Goal: Task Accomplishment & Management: Use online tool/utility

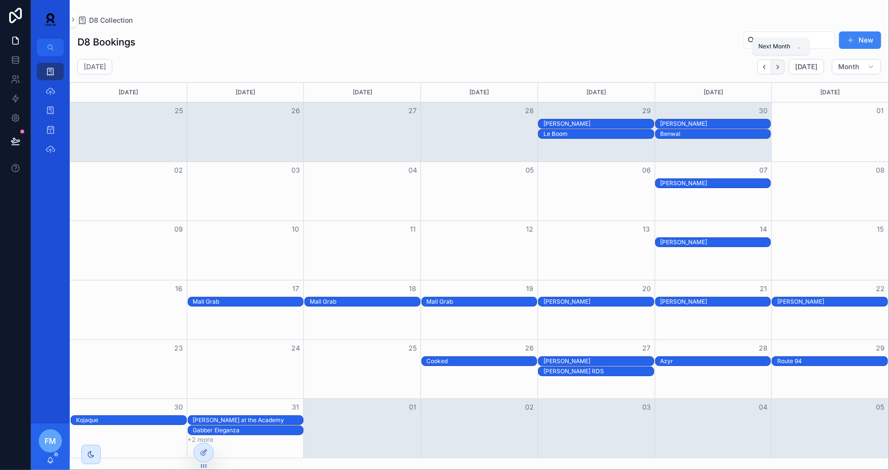
click at [777, 69] on icon "Next" at bounding box center [777, 66] width 7 height 7
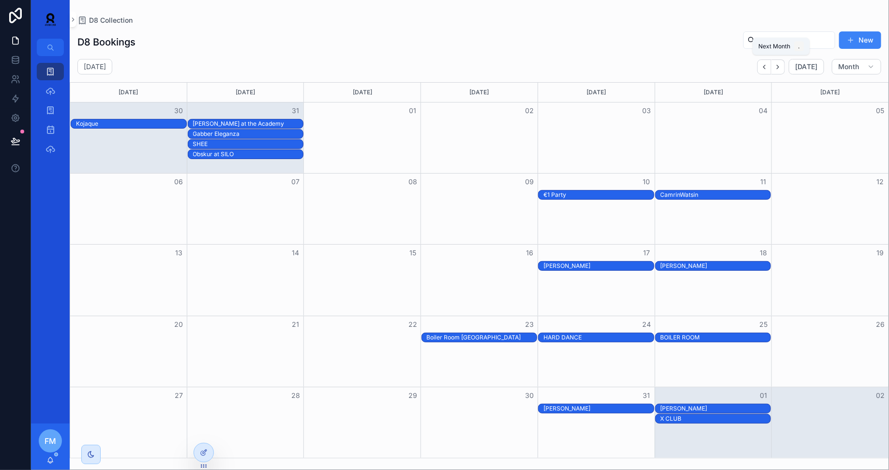
click at [777, 69] on icon "Next" at bounding box center [777, 66] width 7 height 7
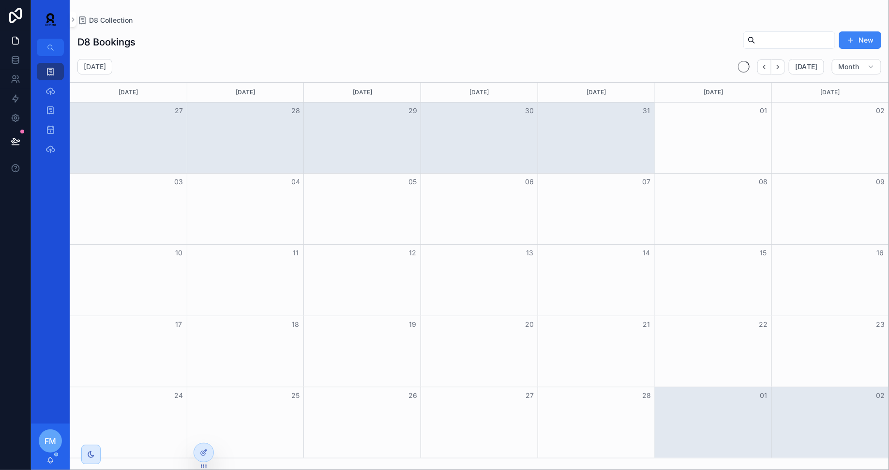
click at [777, 69] on icon "Next" at bounding box center [777, 66] width 7 height 7
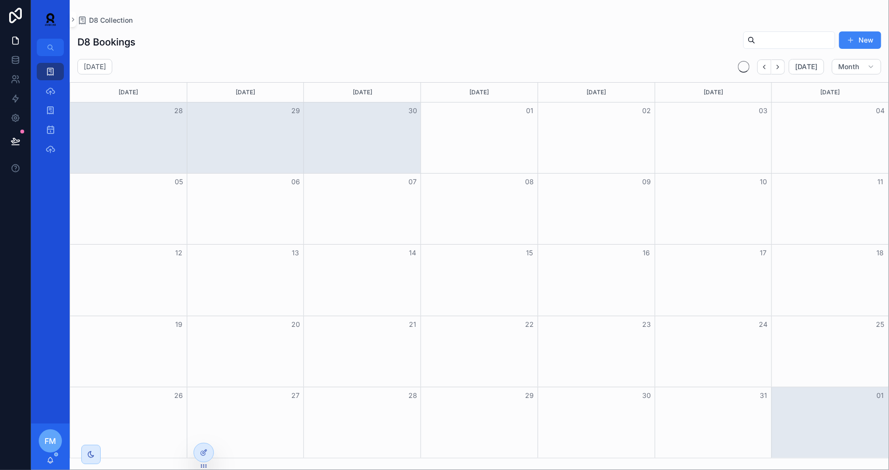
click at [777, 69] on icon "Next" at bounding box center [777, 66] width 7 height 7
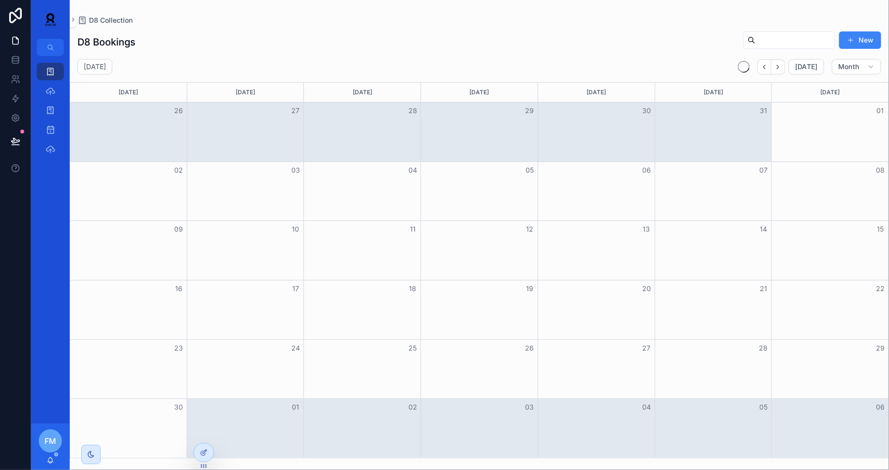
click at [777, 69] on icon "Next" at bounding box center [777, 66] width 7 height 7
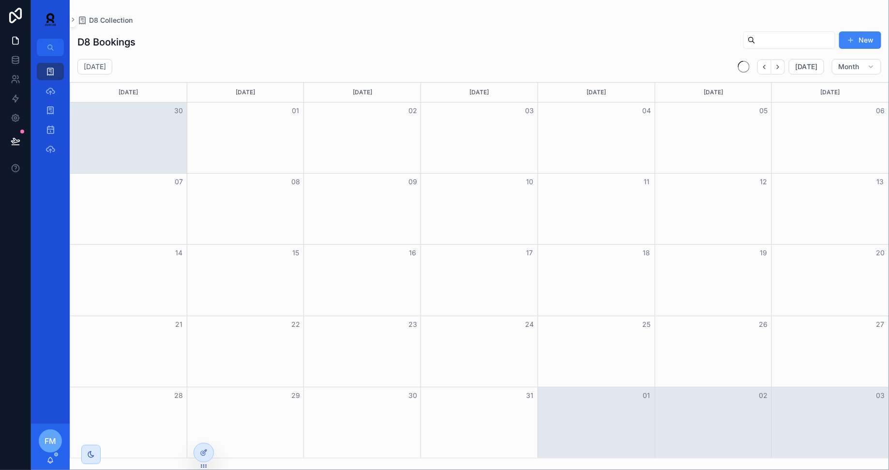
click at [777, 69] on icon "Next" at bounding box center [777, 66] width 7 height 7
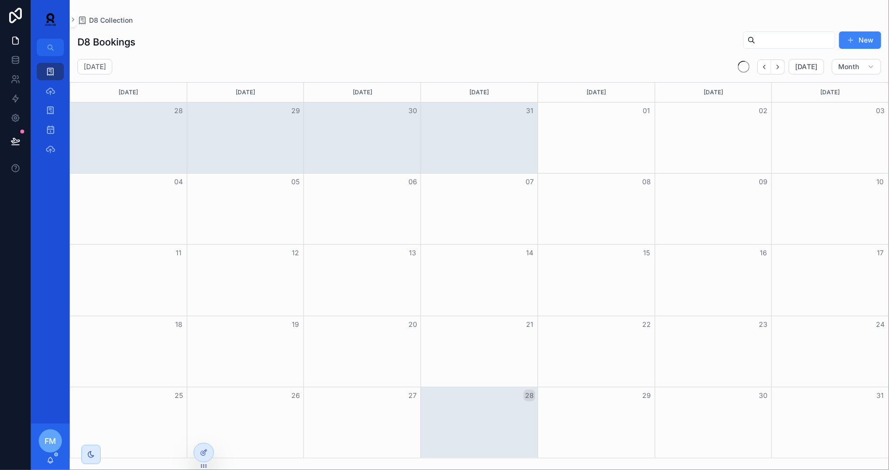
click at [777, 69] on icon "Next" at bounding box center [777, 66] width 7 height 7
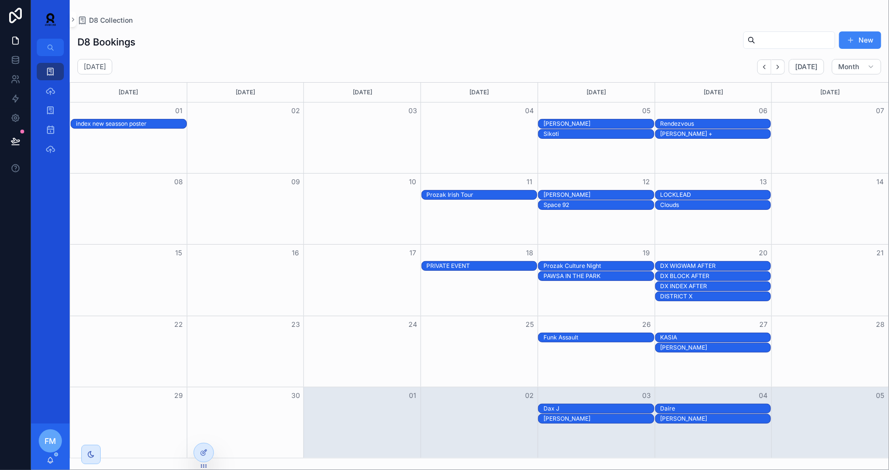
click at [729, 348] on div "[PERSON_NAME]" at bounding box center [715, 348] width 110 height 8
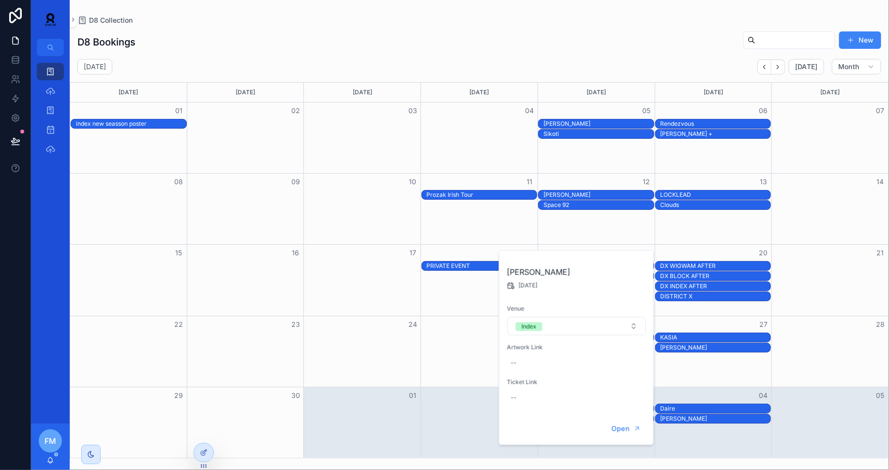
click at [629, 419] on div "Open" at bounding box center [576, 429] width 154 height 31
click at [621, 430] on span "Open" at bounding box center [620, 429] width 18 height 9
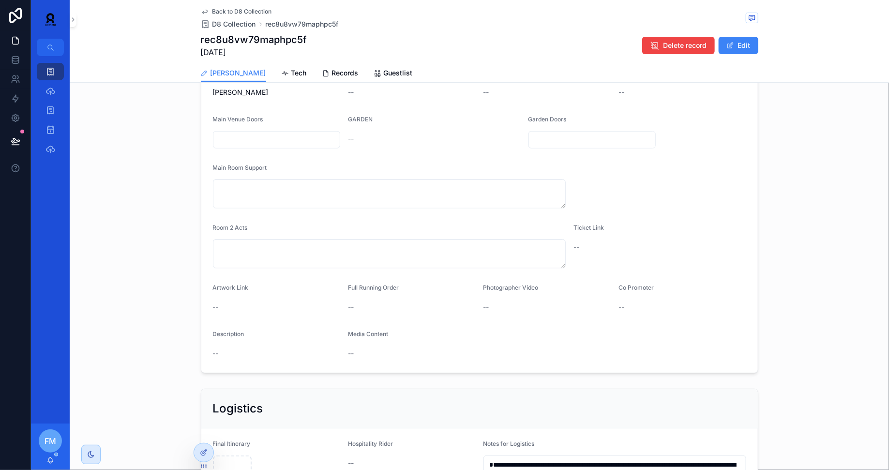
scroll to position [83, 0]
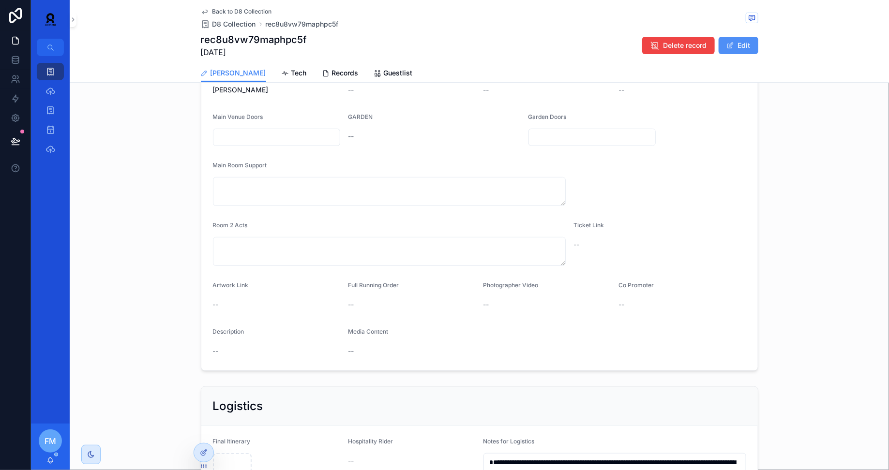
click at [738, 44] on button "Edit" at bounding box center [738, 45] width 40 height 17
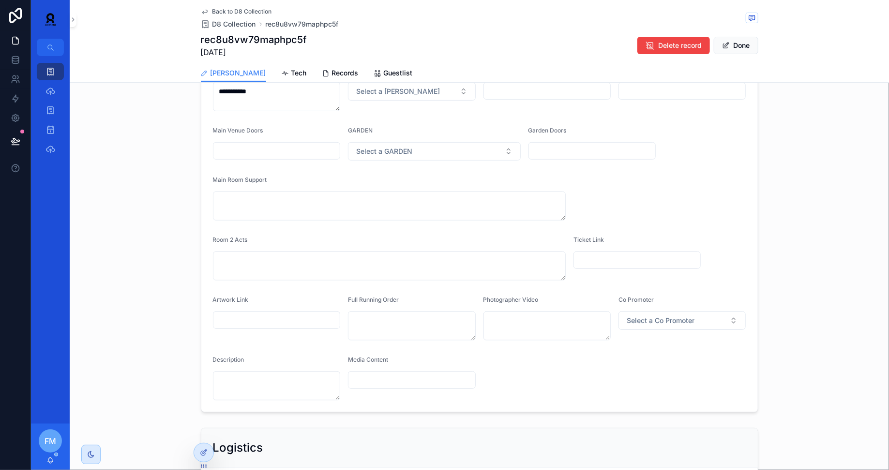
click at [239, 319] on input "scrollable content" at bounding box center [276, 320] width 127 height 14
paste input "**********"
type input "**********"
